Goal: Register for event/course

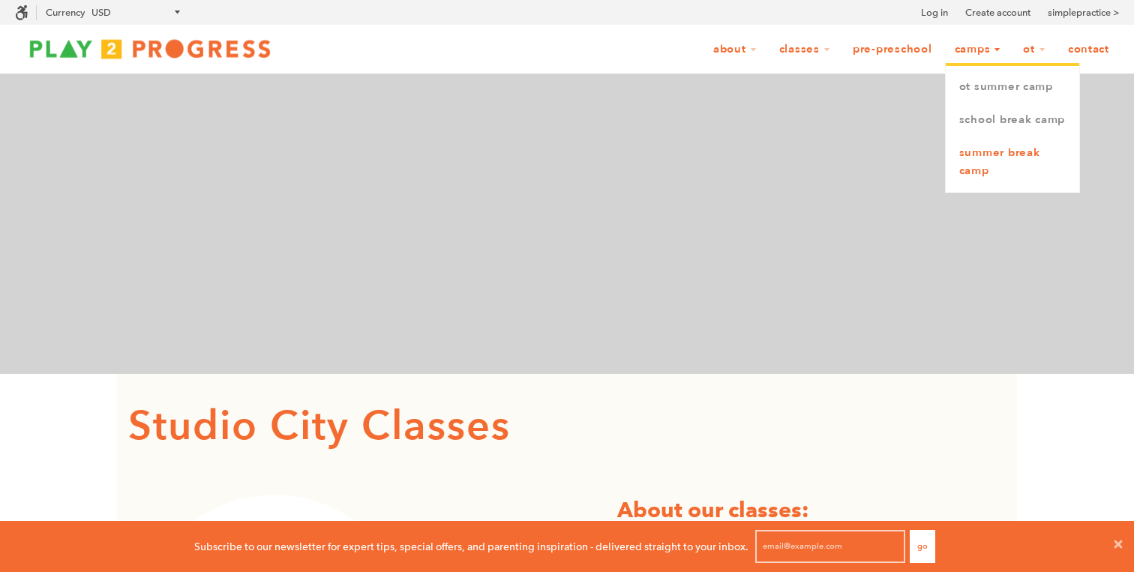
click at [984, 176] on link "Summer Break Camp" at bounding box center [1013, 162] width 134 height 51
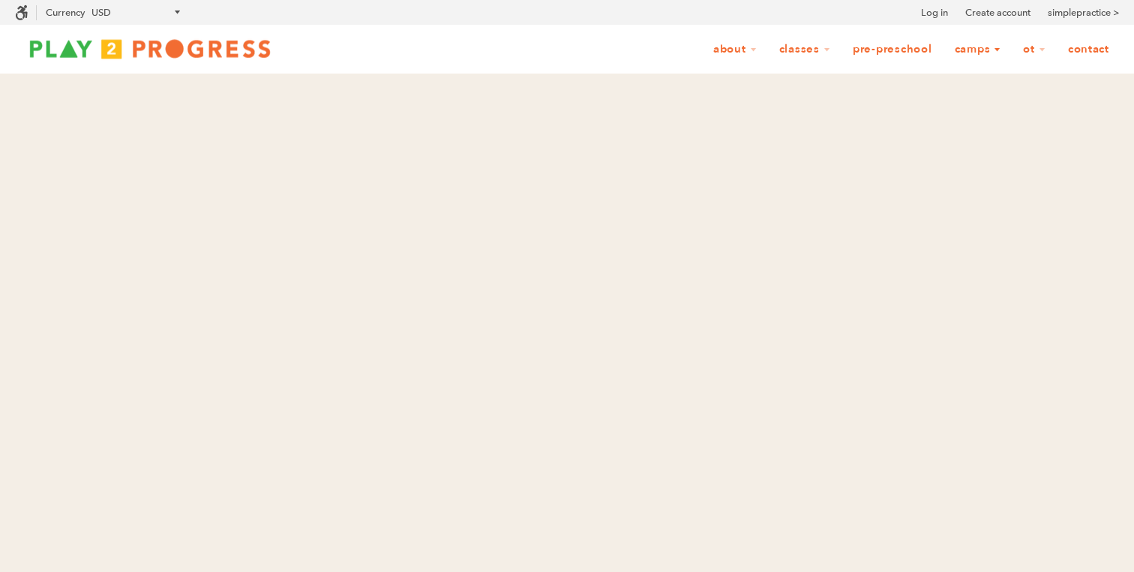
click at [978, 48] on link "Camps" at bounding box center [978, 49] width 66 height 29
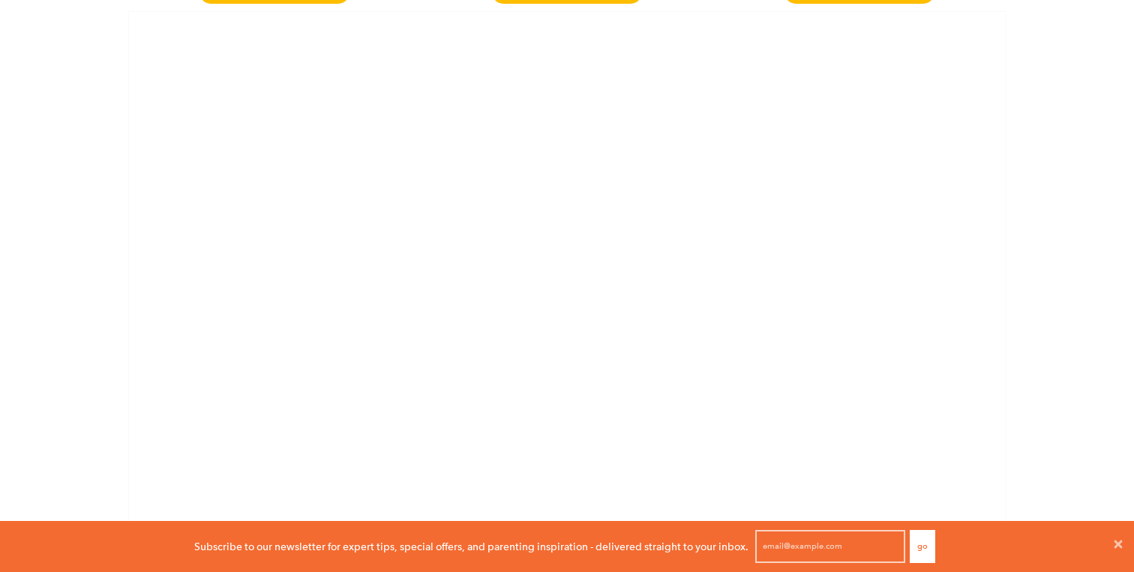
scroll to position [824, 0]
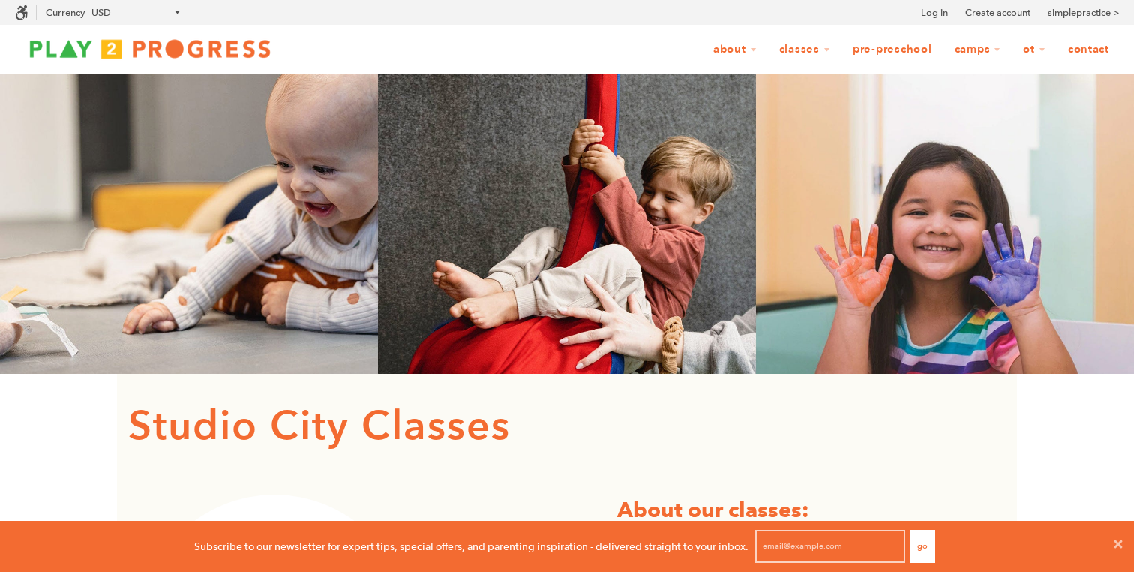
scroll to position [1, 1]
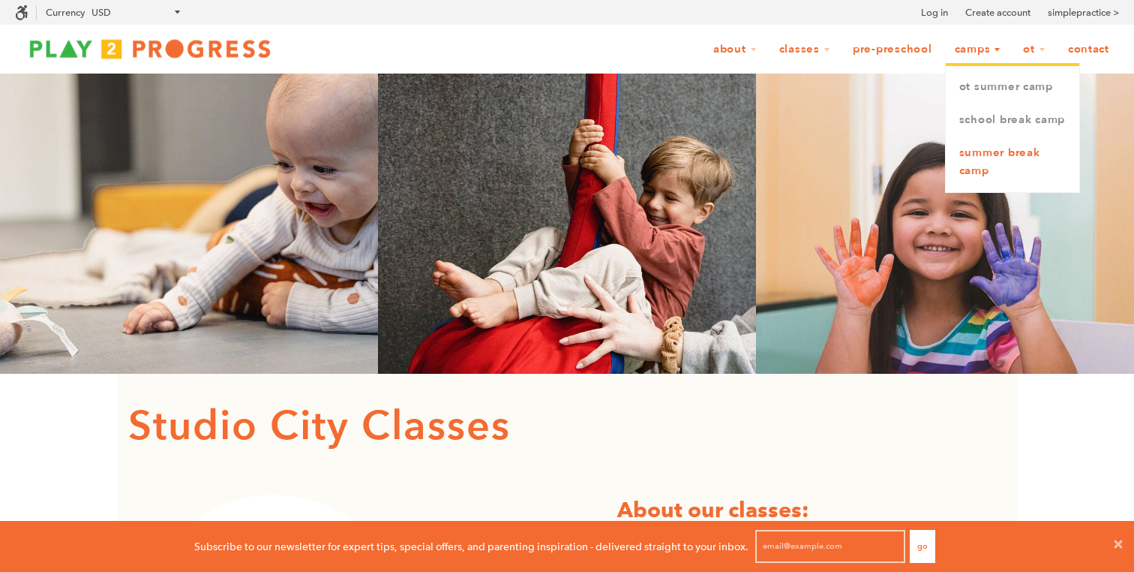
click at [978, 174] on link "Summer Break Camp" at bounding box center [1013, 162] width 134 height 51
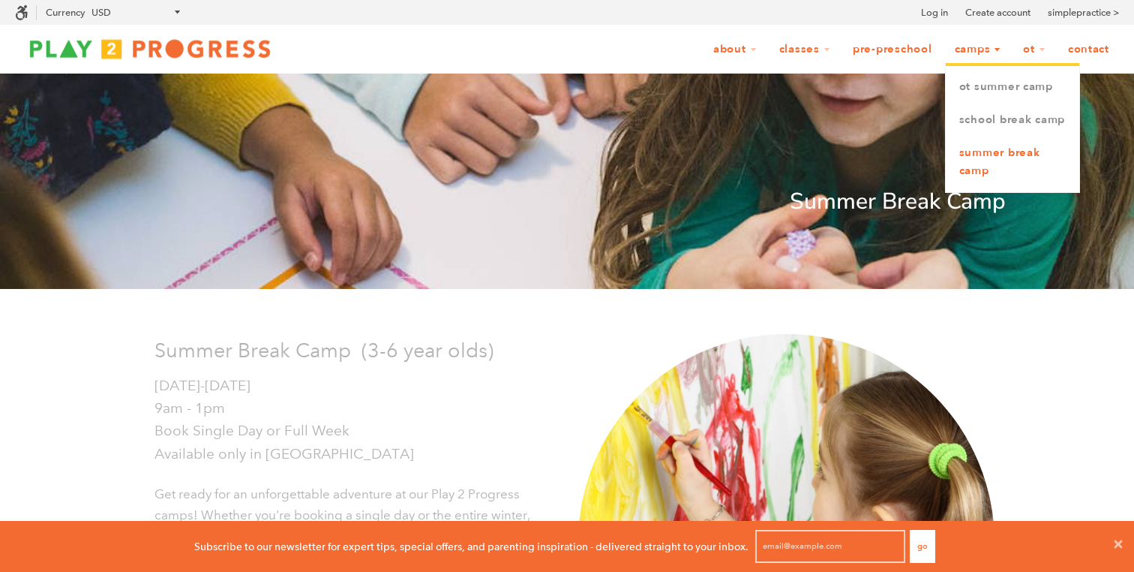
click at [983, 167] on link "Summer Break Camp" at bounding box center [1013, 162] width 134 height 51
click at [980, 168] on link "Summer Break Camp" at bounding box center [1013, 162] width 134 height 51
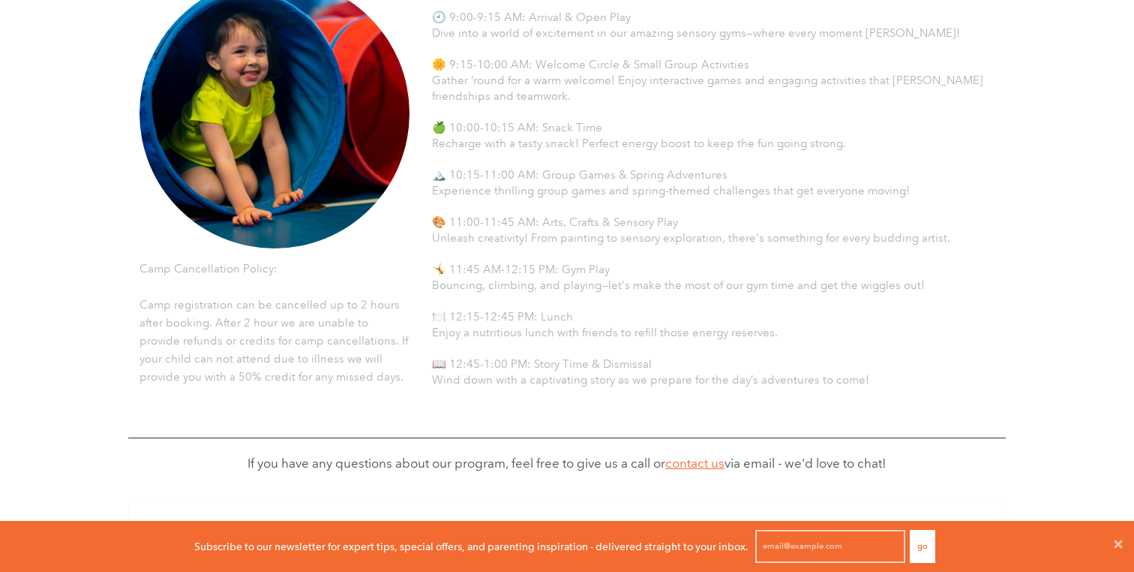
scroll to position [914, 0]
